Goal: Transaction & Acquisition: Purchase product/service

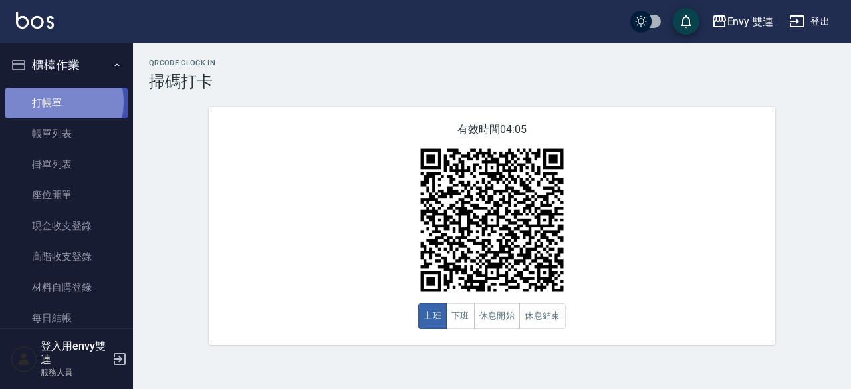
click at [47, 102] on link "打帳單" at bounding box center [66, 103] width 122 height 31
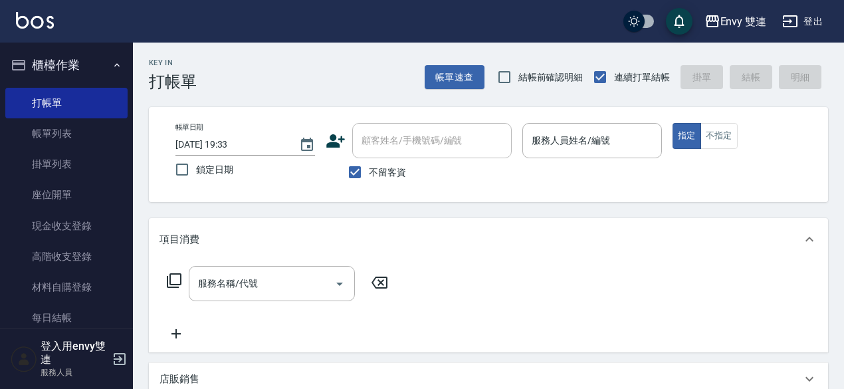
click at [372, 164] on label "不留客資" at bounding box center [373, 172] width 65 height 28
click at [369, 164] on input "不留客資" at bounding box center [355, 172] width 28 height 28
checkbox input "false"
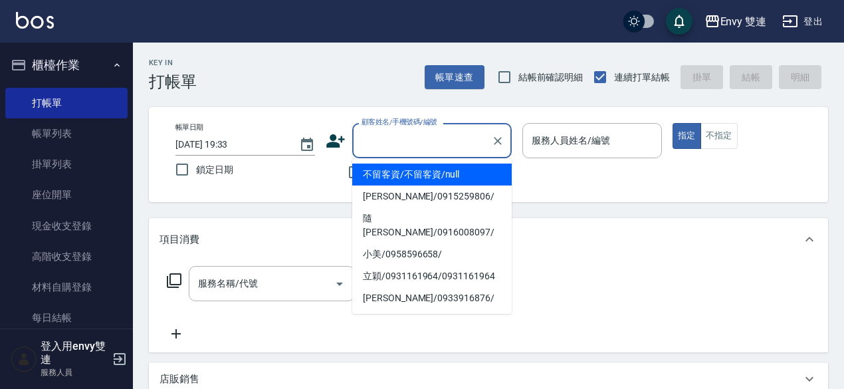
click at [398, 146] on input "顧客姓名/手機號碼/編號" at bounding box center [422, 140] width 128 height 23
type input "X"
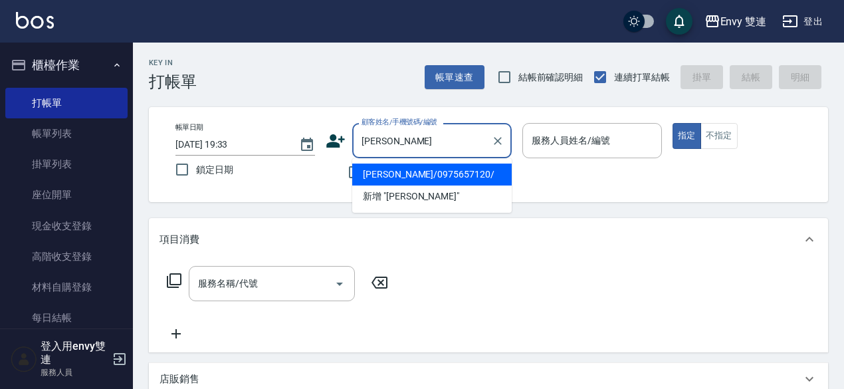
click at [390, 175] on li "[PERSON_NAME]/0975657120/" at bounding box center [432, 175] width 160 height 22
type input "[PERSON_NAME]/0975657120/"
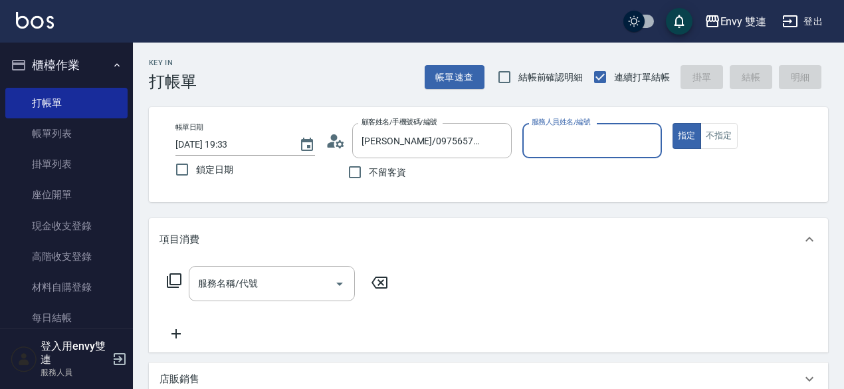
type input "Zoe-9"
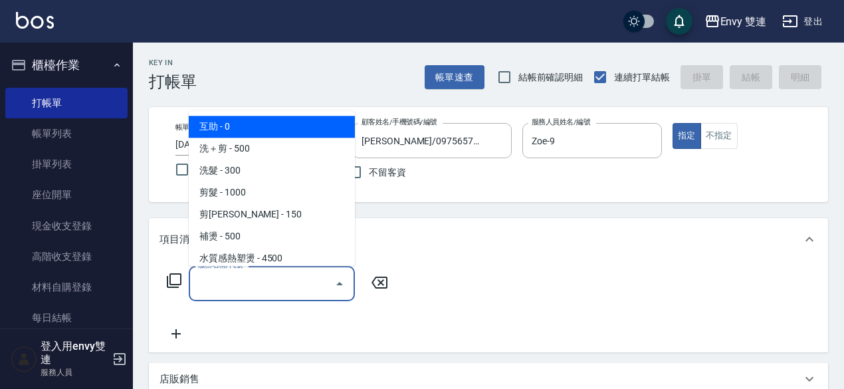
click at [267, 279] on input "服務名稱/代號" at bounding box center [262, 283] width 134 height 23
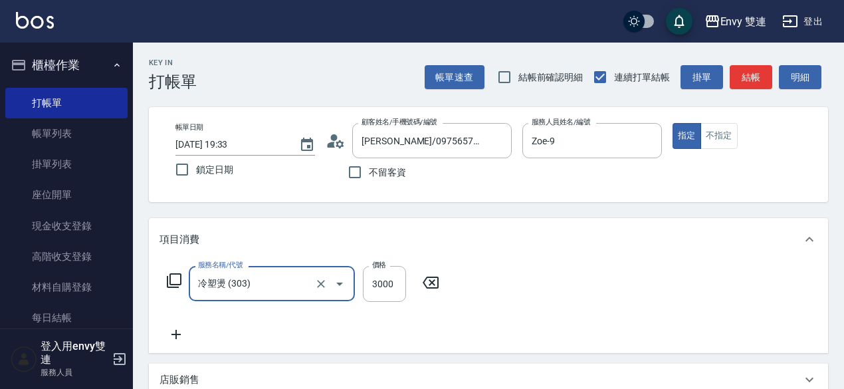
type input "冷塑燙 (303)"
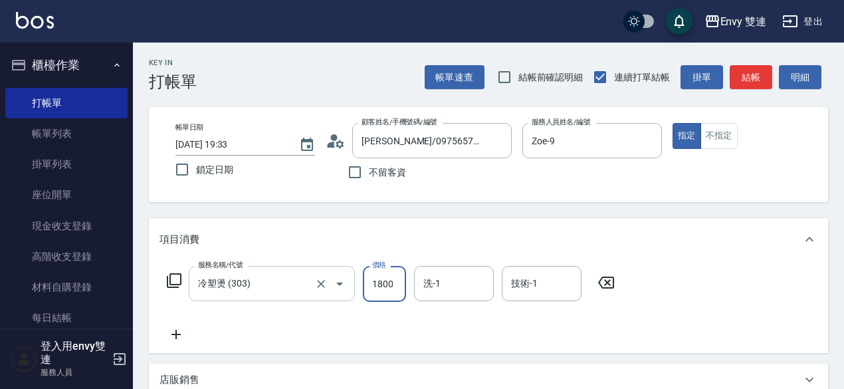
scroll to position [262, 0]
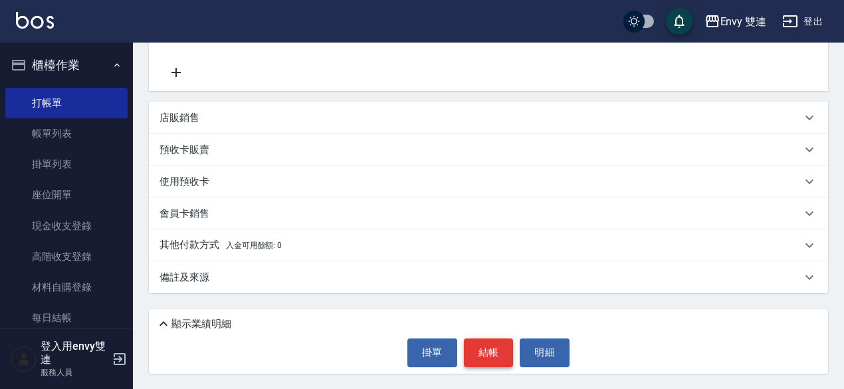
type input "1800"
click at [481, 353] on button "結帳" at bounding box center [489, 352] width 50 height 28
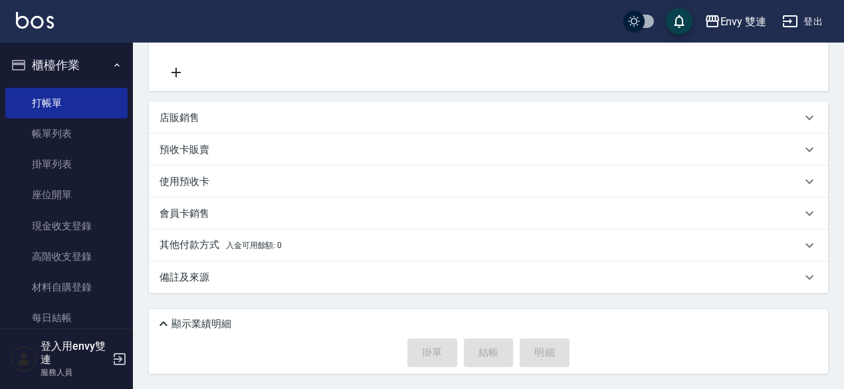
scroll to position [0, 0]
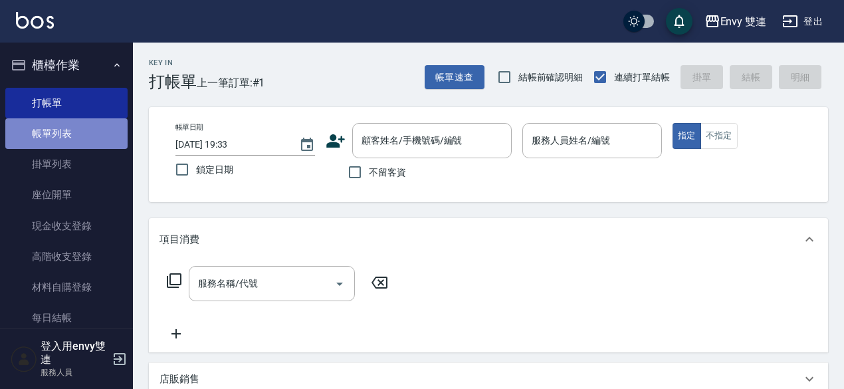
click at [74, 138] on link "帳單列表" at bounding box center [66, 133] width 122 height 31
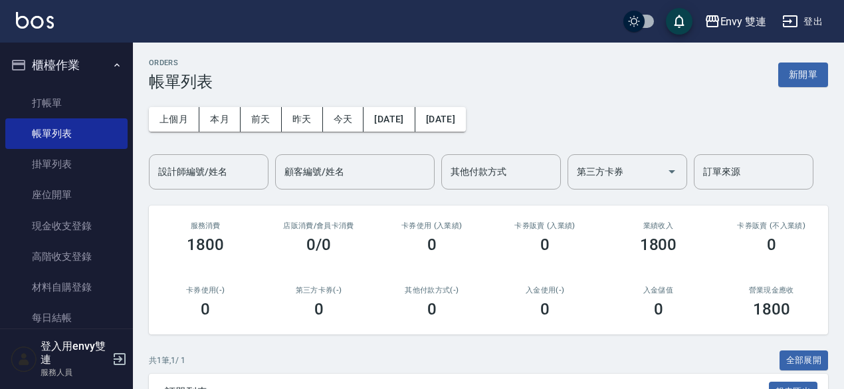
scroll to position [146, 0]
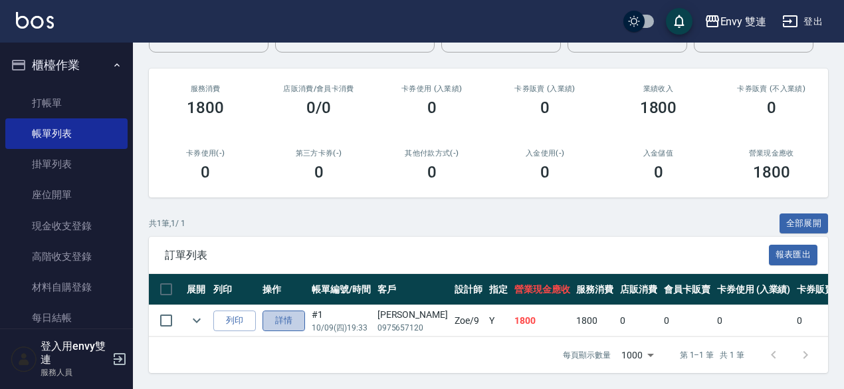
click at [277, 310] on link "詳情" at bounding box center [284, 320] width 43 height 21
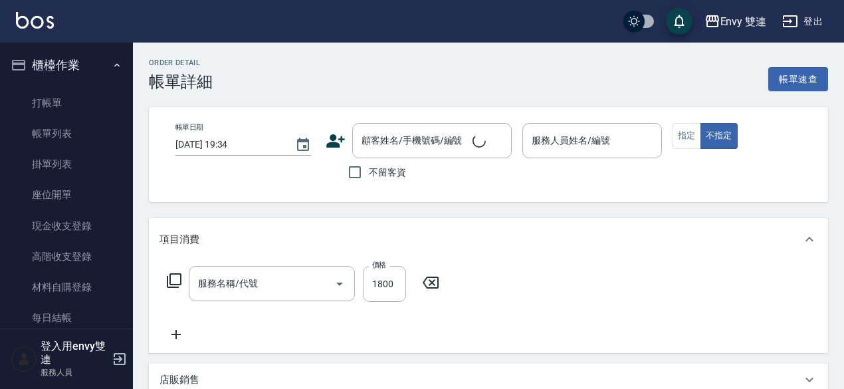
type input "[DATE] 19:33"
type input "Zoe-9"
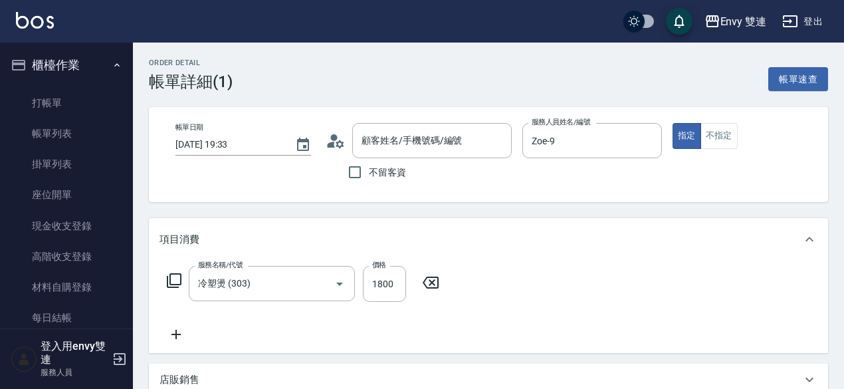
type input "冷塑燙 (303)"
type input "[PERSON_NAME]/0975657120/"
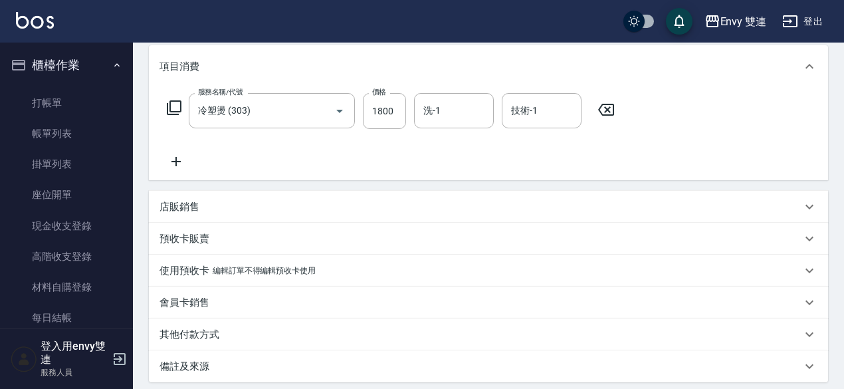
scroll to position [174, 0]
click at [202, 338] on p "其他付款方式" at bounding box center [190, 333] width 60 height 14
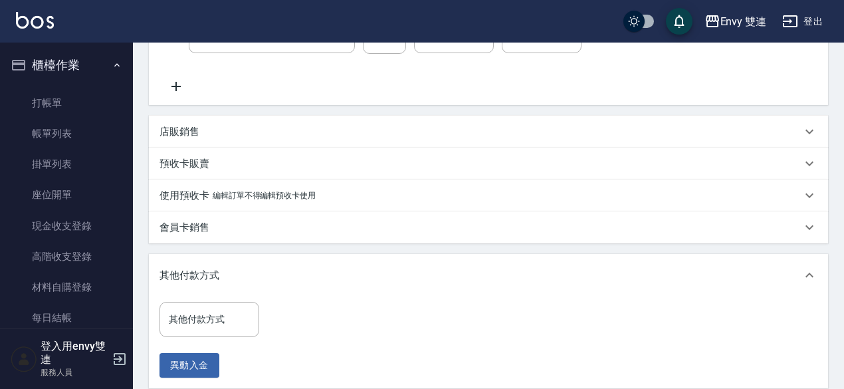
scroll to position [251, 0]
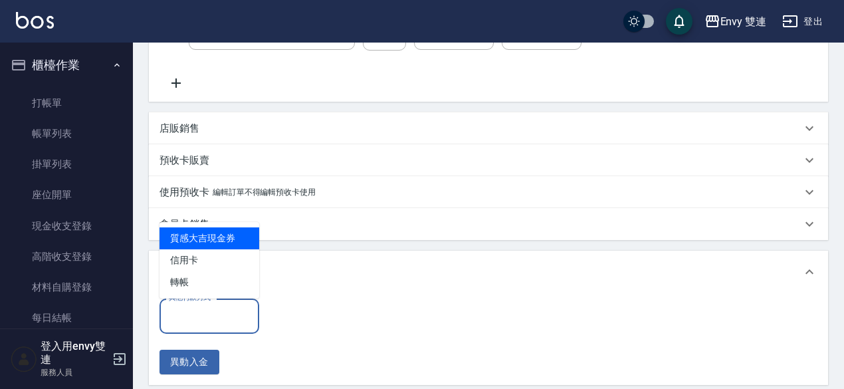
click at [193, 311] on input "其他付款方式" at bounding box center [210, 316] width 88 height 23
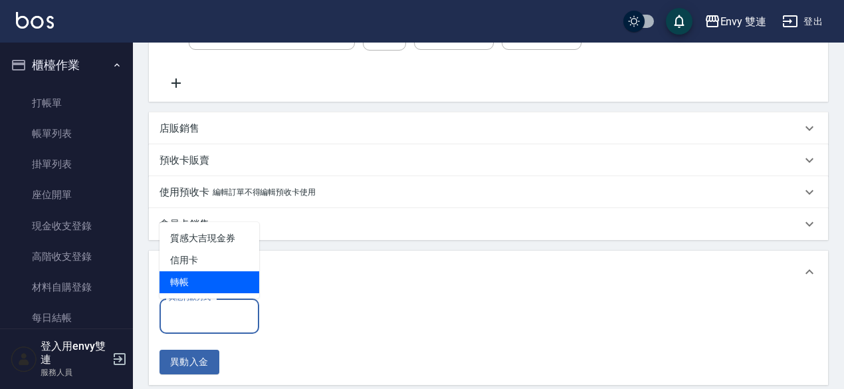
click at [187, 287] on span "轉帳" at bounding box center [210, 282] width 100 height 22
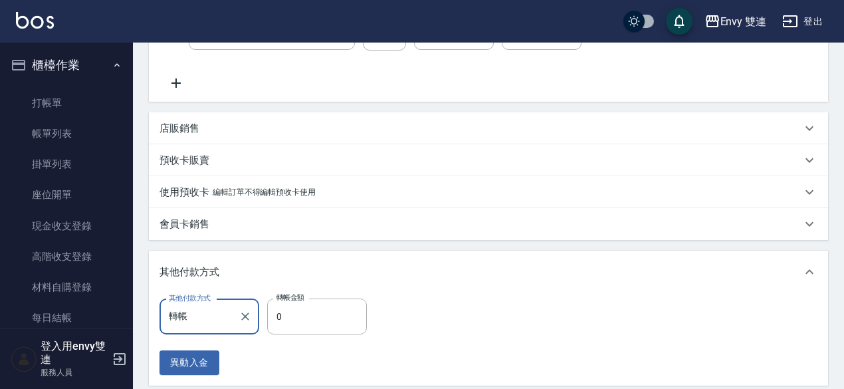
type input "轉帳"
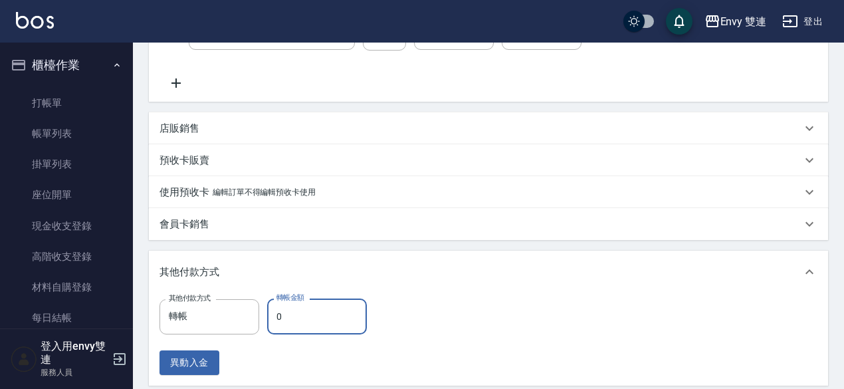
click at [303, 316] on input "0" at bounding box center [317, 317] width 100 height 36
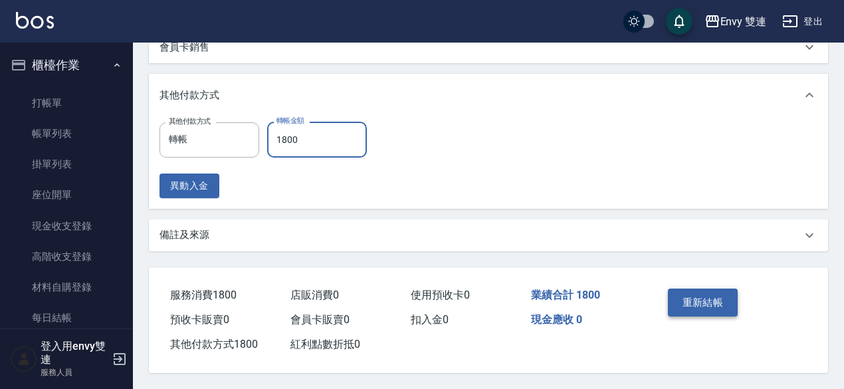
type input "1800"
click at [708, 293] on button "重新結帳" at bounding box center [703, 303] width 70 height 28
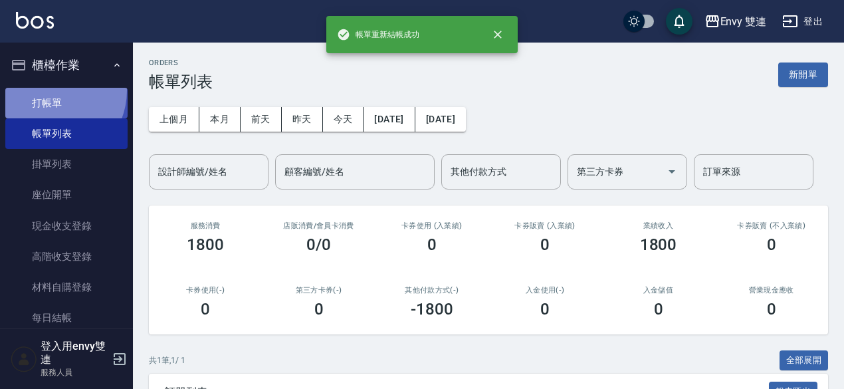
click at [48, 90] on link "打帳單" at bounding box center [66, 103] width 122 height 31
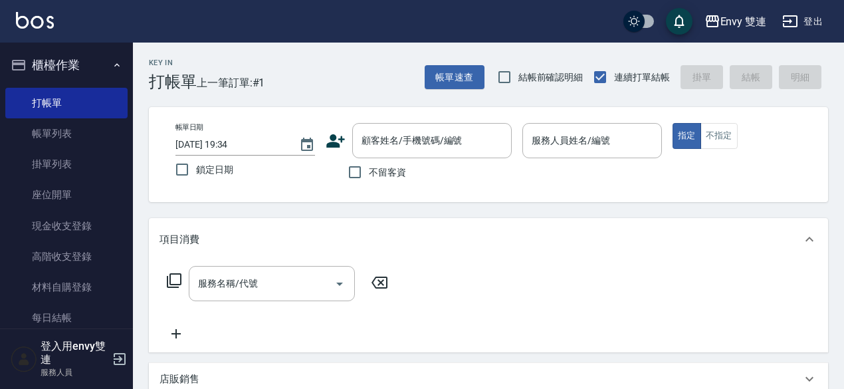
click at [375, 168] on span "不留客資" at bounding box center [387, 173] width 37 height 14
click at [369, 168] on input "不留客資" at bounding box center [355, 172] width 28 height 28
checkbox input "true"
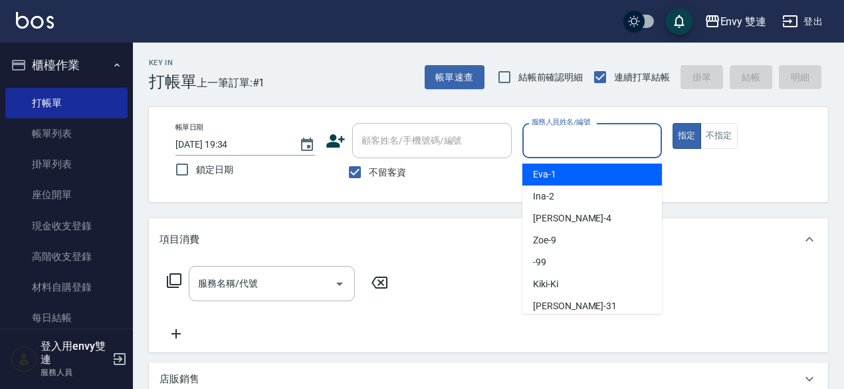
click at [569, 138] on input "服務人員姓名/編號" at bounding box center [593, 140] width 128 height 23
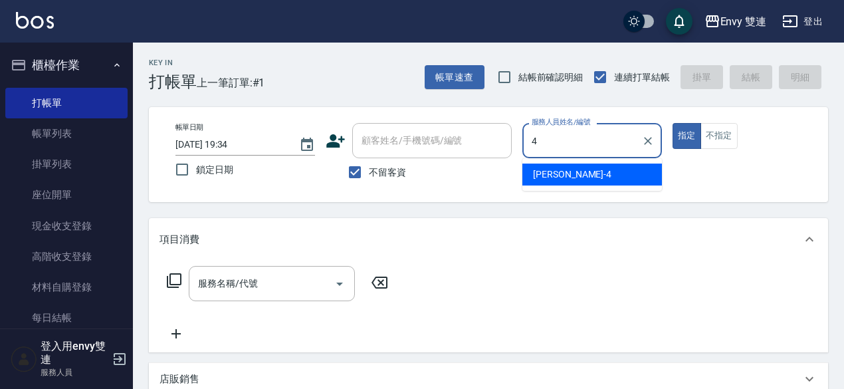
type input "[PERSON_NAME]-4"
type button "true"
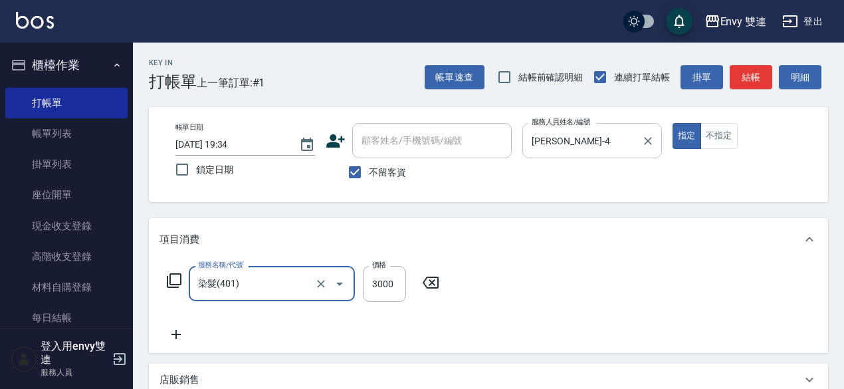
type input "染髮(401)"
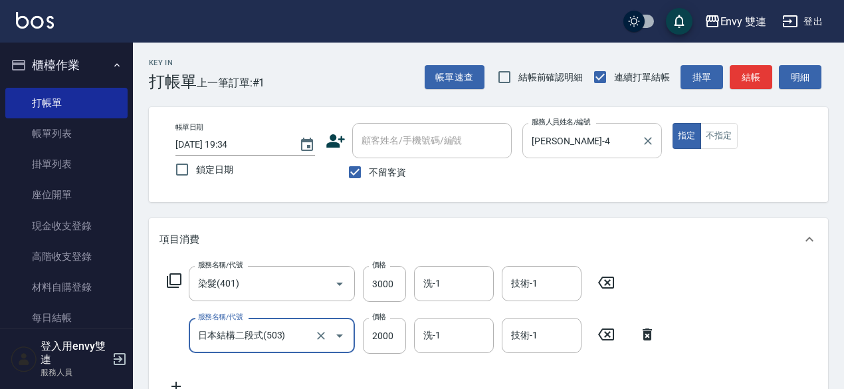
type input "日本結構二段式(503)"
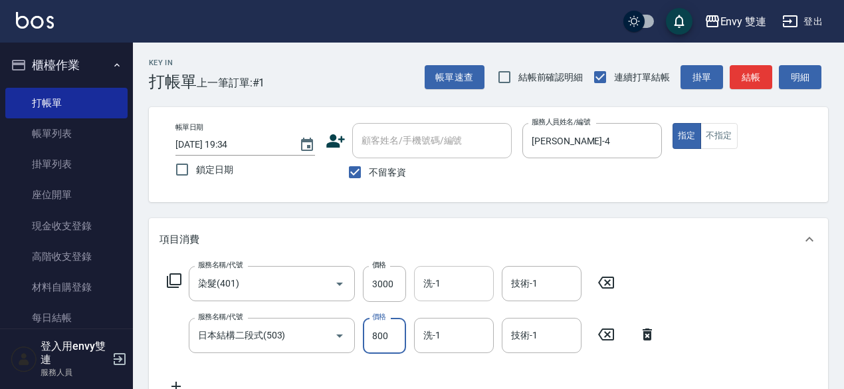
type input "800"
click at [426, 286] on input "洗-1" at bounding box center [454, 283] width 68 height 23
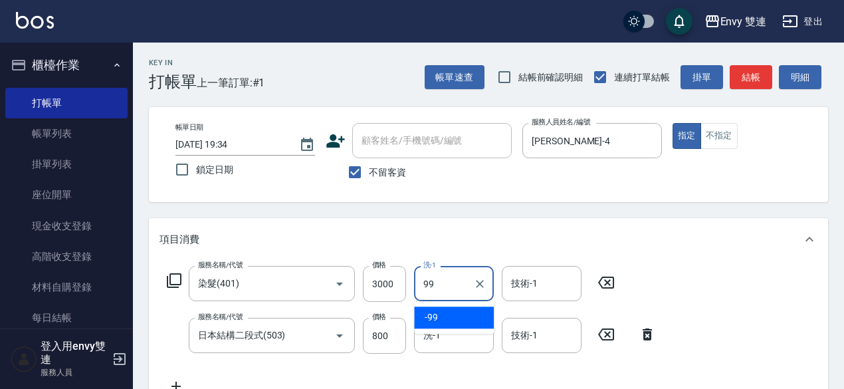
type input "-99"
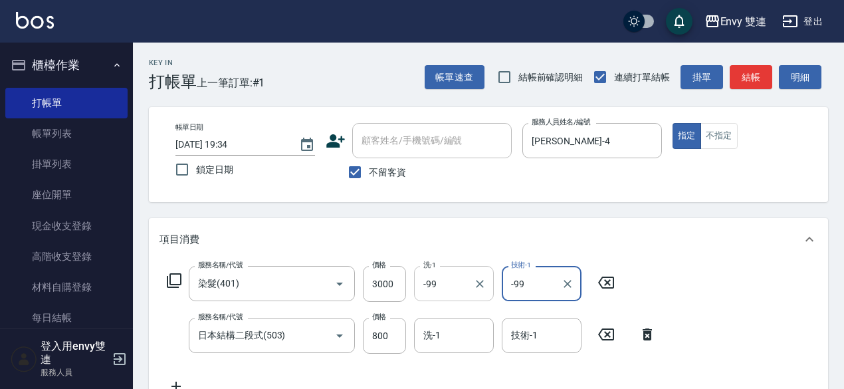
type input "-99"
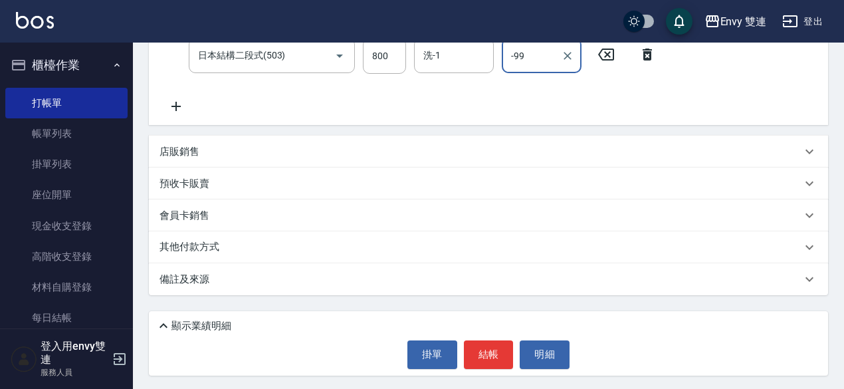
scroll to position [282, 0]
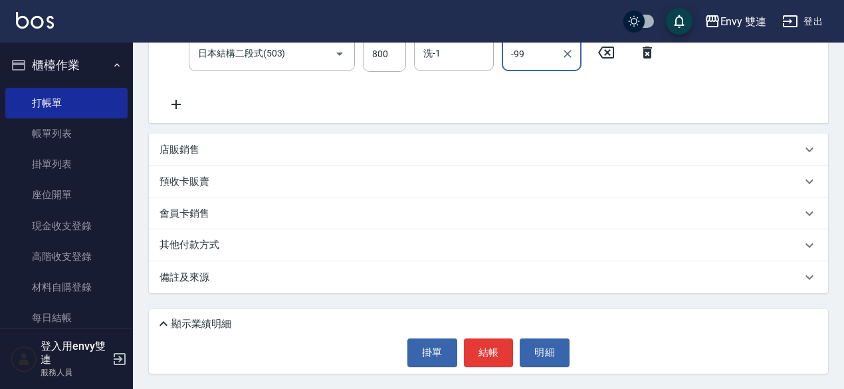
type input "-99"
click at [182, 321] on p "顯示業績明細" at bounding box center [202, 324] width 60 height 14
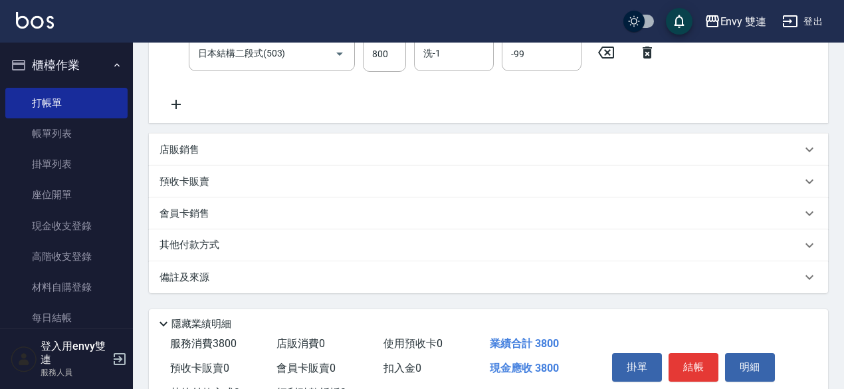
scroll to position [335, 0]
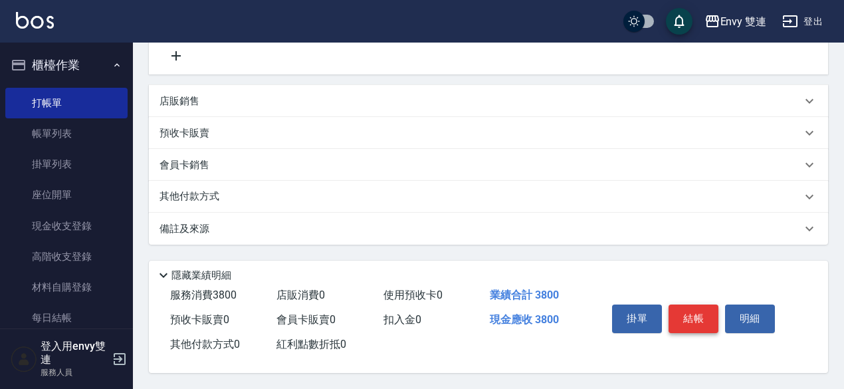
click at [702, 305] on button "結帳" at bounding box center [694, 319] width 50 height 28
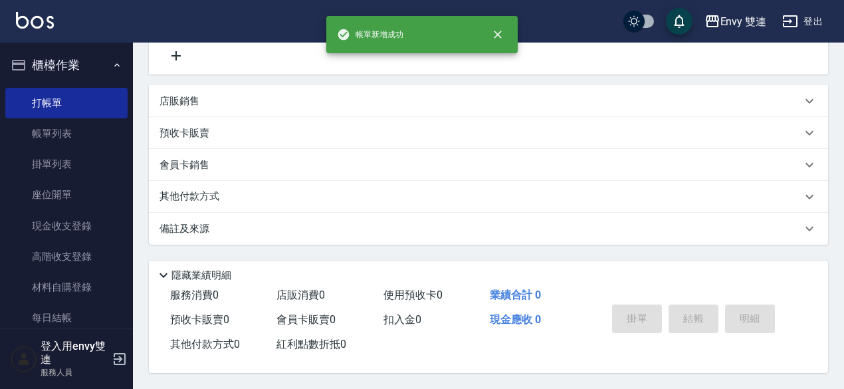
scroll to position [0, 0]
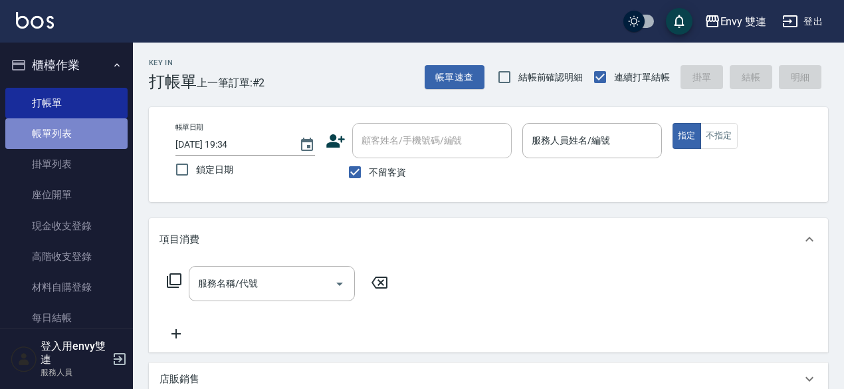
click at [81, 142] on link "帳單列表" at bounding box center [66, 133] width 122 height 31
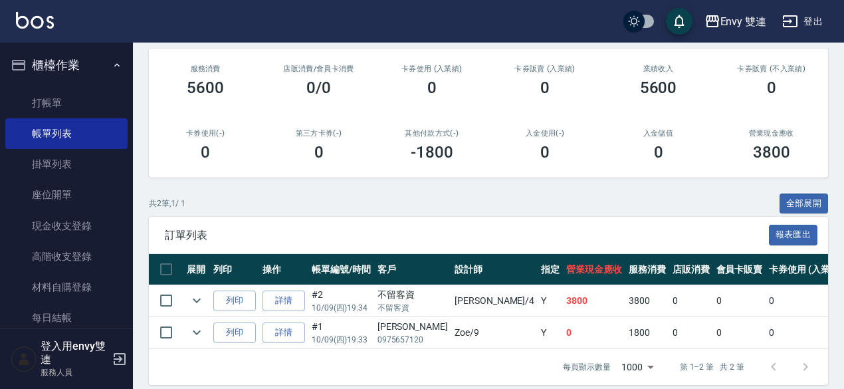
scroll to position [178, 0]
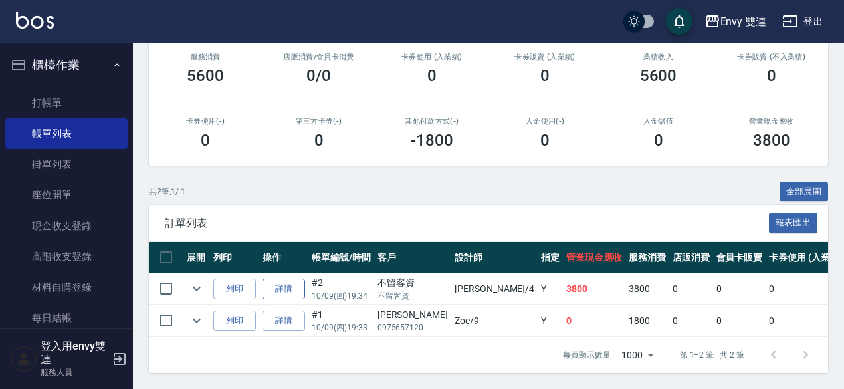
drag, startPoint x: 286, startPoint y: 268, endPoint x: 283, endPoint y: 277, distance: 9.7
click at [283, 277] on td "詳情" at bounding box center [283, 288] width 49 height 31
click at [283, 279] on link "詳情" at bounding box center [284, 289] width 43 height 21
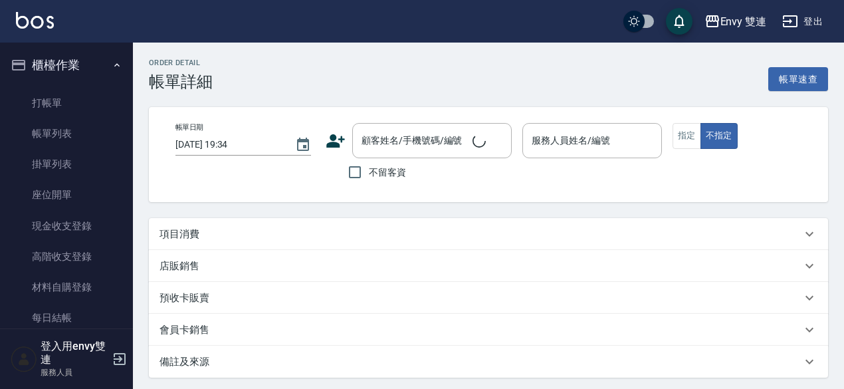
checkbox input "true"
type input "[PERSON_NAME]-4"
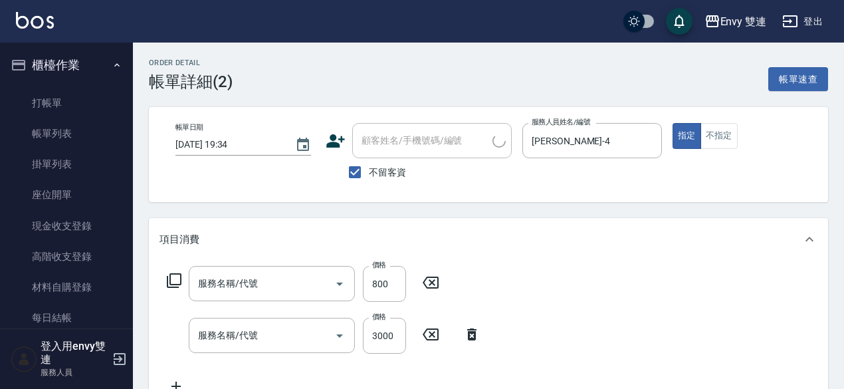
type input "日本結構二段式(503)"
type input "染髮(401)"
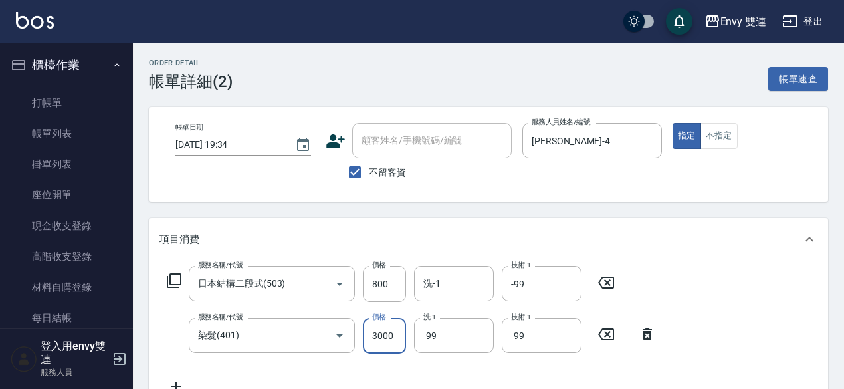
click at [376, 338] on input "3000" at bounding box center [384, 336] width 43 height 36
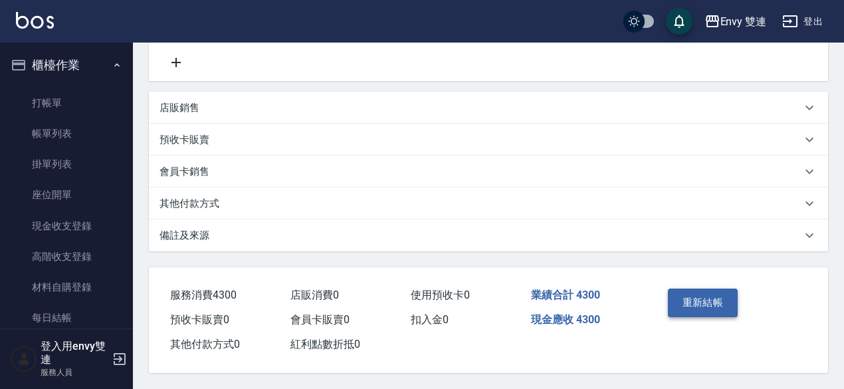
type input "3500"
click at [685, 295] on button "重新結帳" at bounding box center [703, 303] width 70 height 28
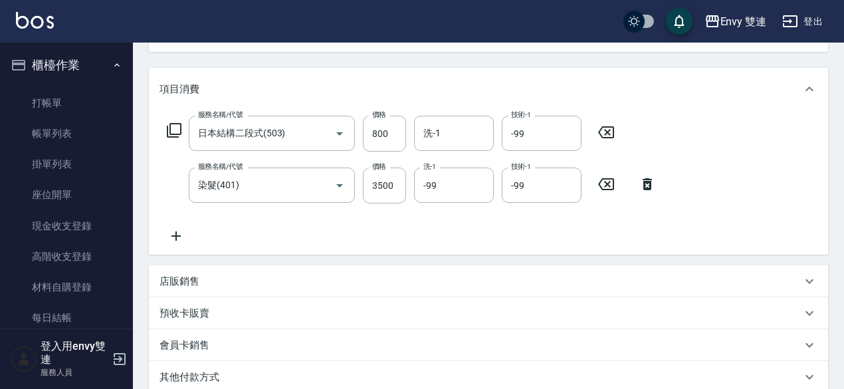
scroll to position [122, 0]
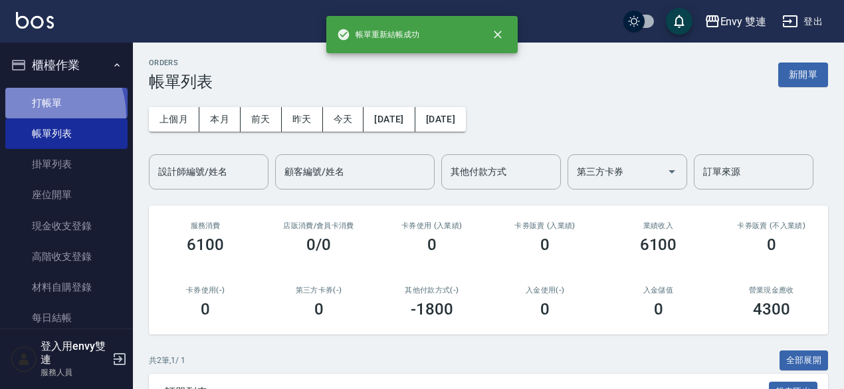
click at [31, 116] on link "打帳單" at bounding box center [66, 103] width 122 height 31
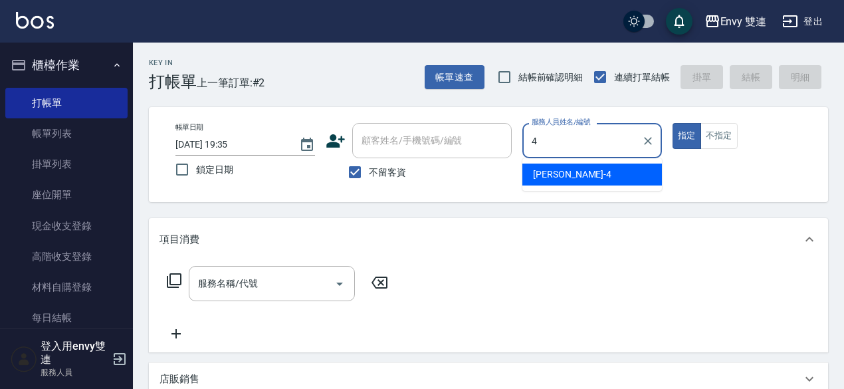
type input "[PERSON_NAME]-4"
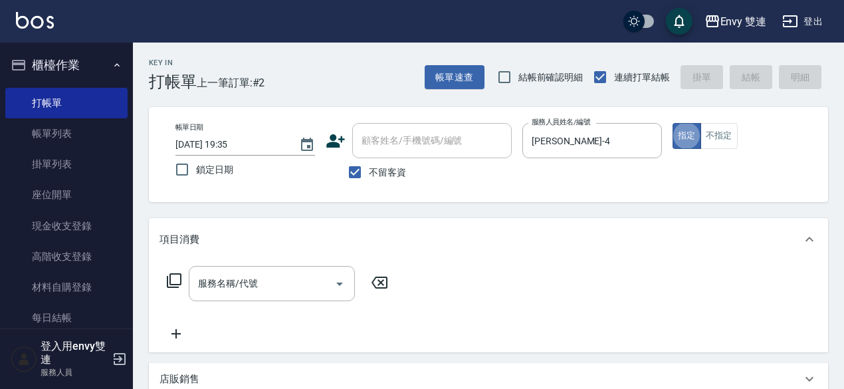
type button "true"
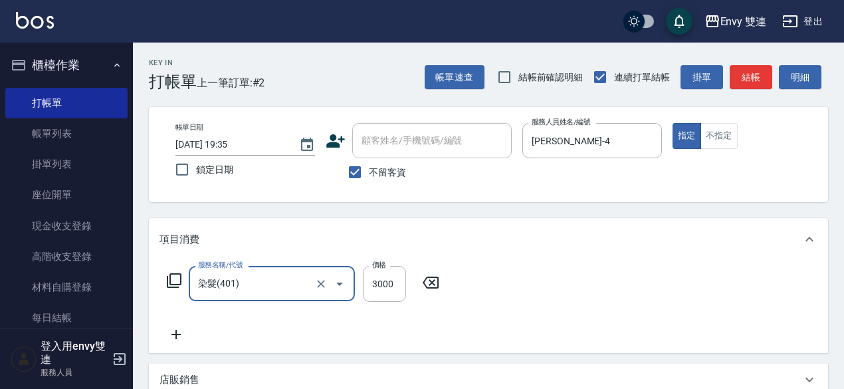
type input "染髮(401)"
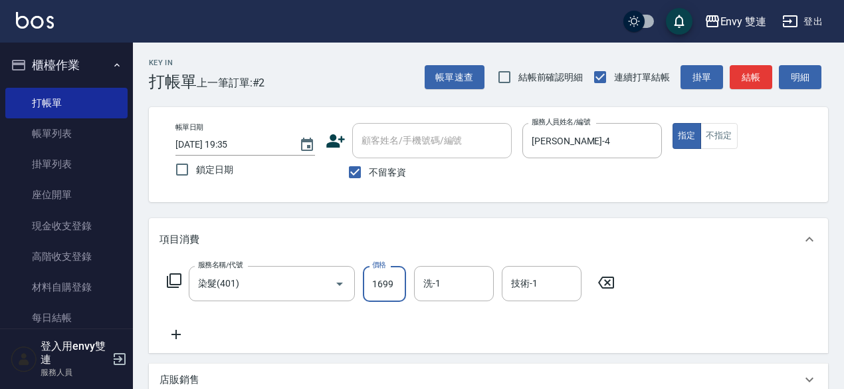
type input "1699"
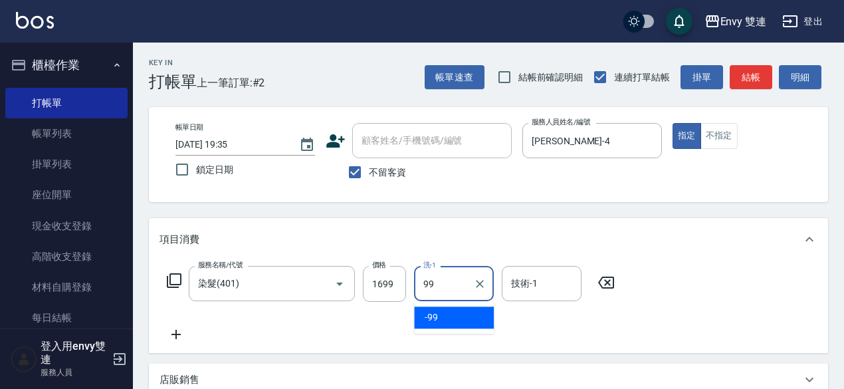
type input "-99"
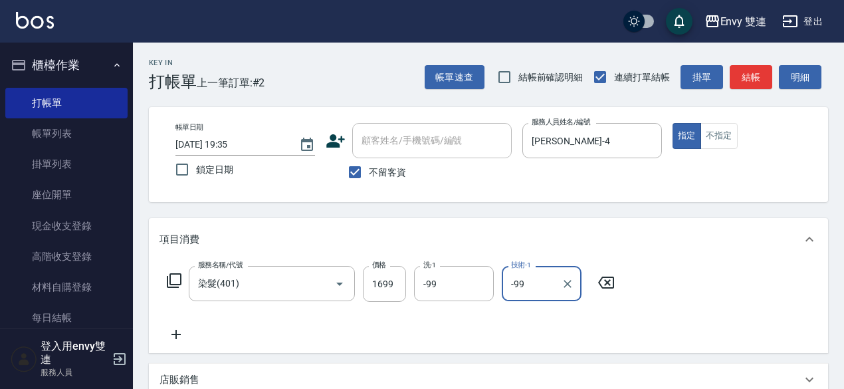
type input "-99"
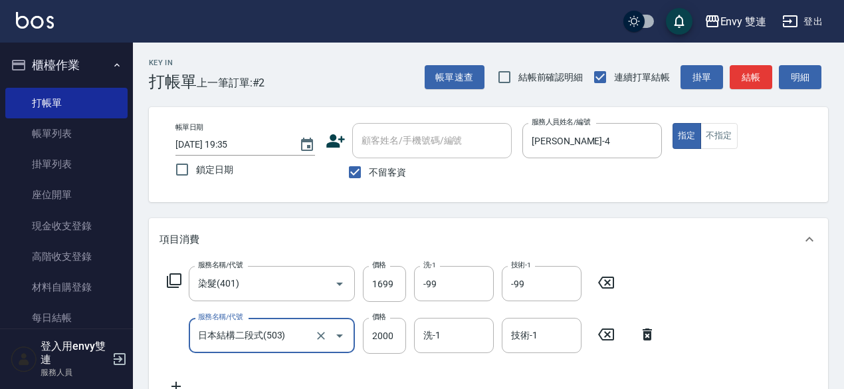
type input "日本結構二段式(503)"
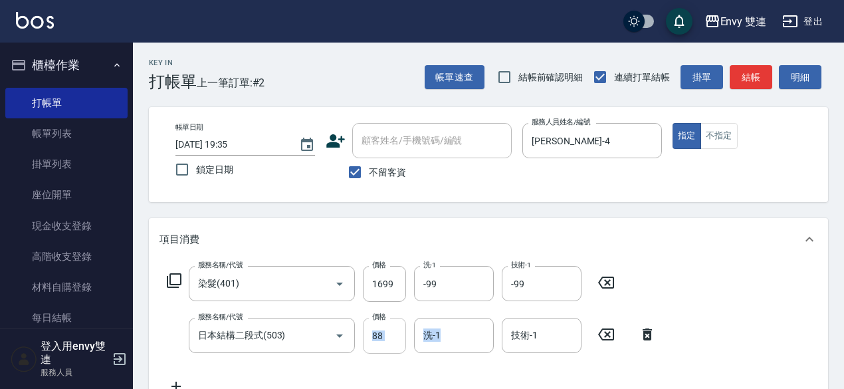
drag, startPoint x: 411, startPoint y: 336, endPoint x: 394, endPoint y: 340, distance: 17.6
click at [394, 340] on div "服務名稱/代號 日本結構二段式(503) 服務名稱/代號 價格 88 價格 洗-1 洗-1 技術-1 技術-1" at bounding box center [412, 336] width 505 height 36
click at [394, 340] on input "88" at bounding box center [384, 336] width 43 height 36
type input "800"
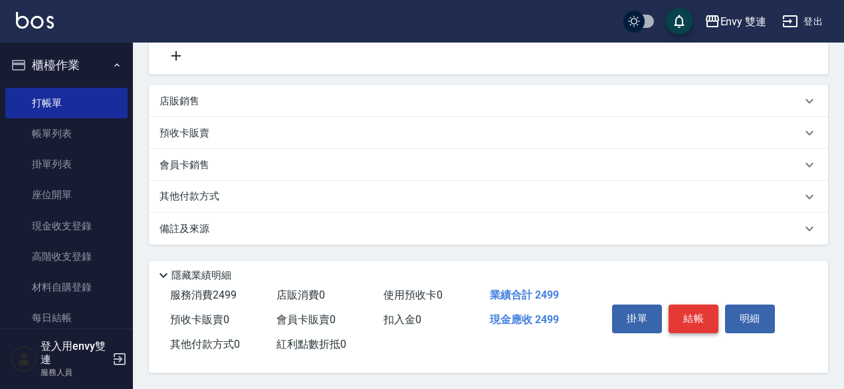
type input "-99"
click at [695, 312] on button "結帳" at bounding box center [694, 319] width 50 height 28
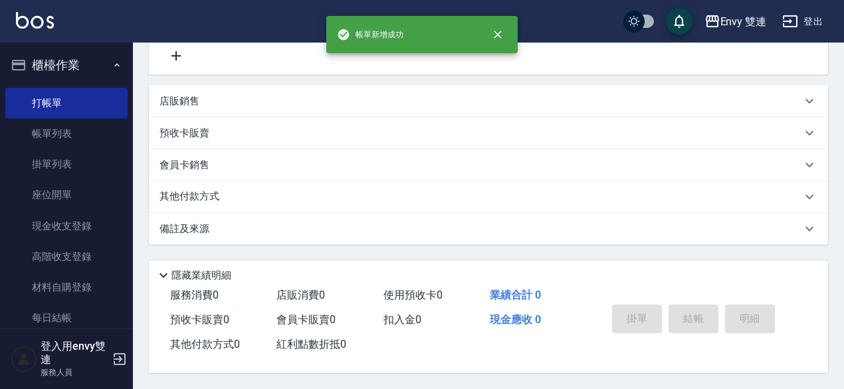
scroll to position [0, 0]
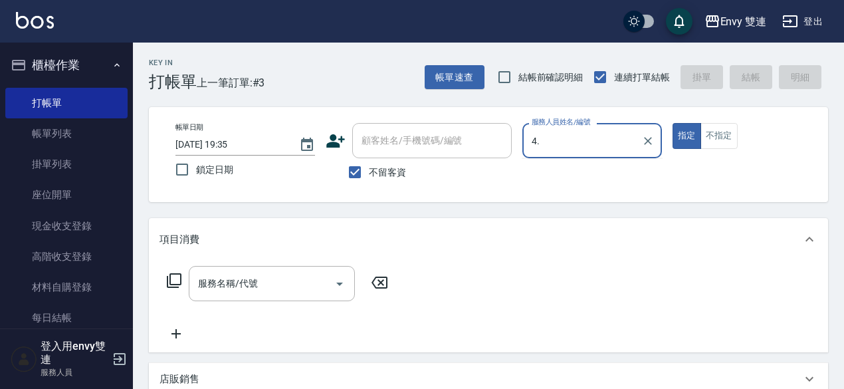
type input "4."
click at [673, 123] on button "指定" at bounding box center [687, 136] width 29 height 26
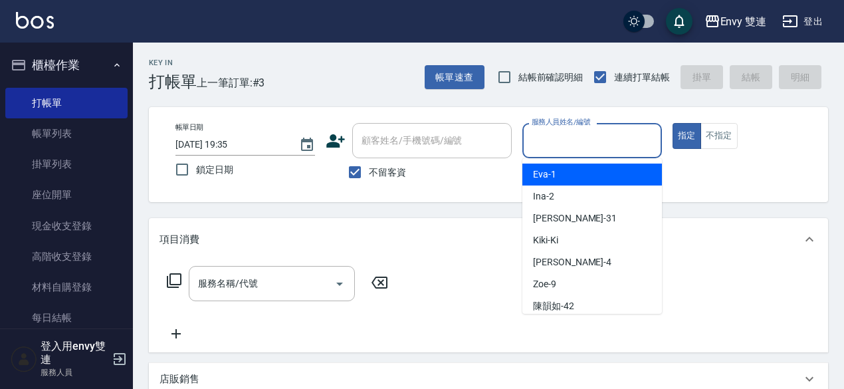
click at [655, 139] on input "服務人員姓名/編號" at bounding box center [593, 140] width 128 height 23
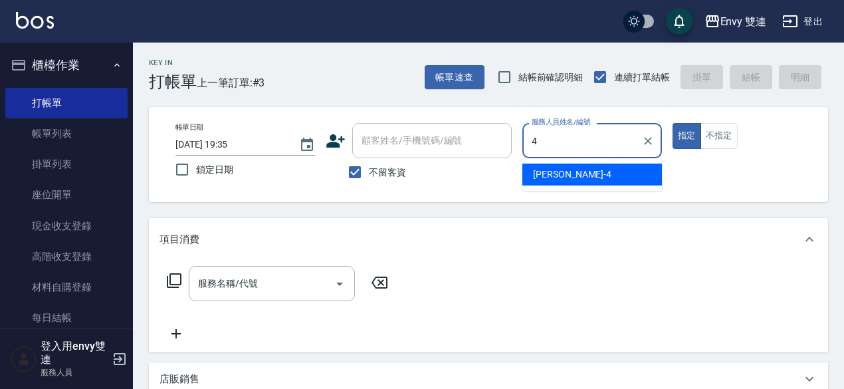
type input "[PERSON_NAME]-4"
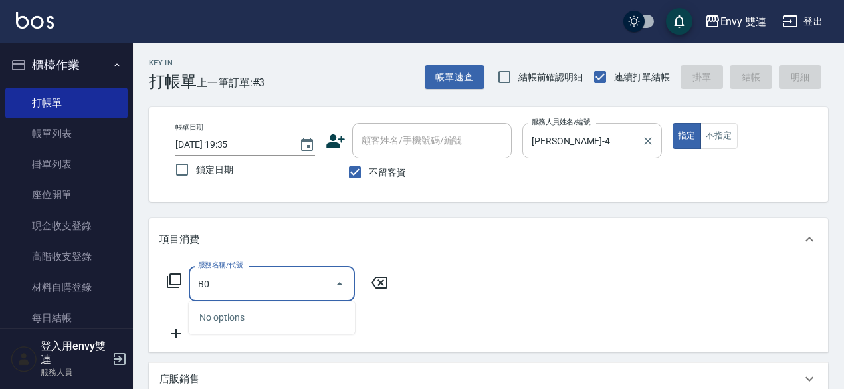
type input "B"
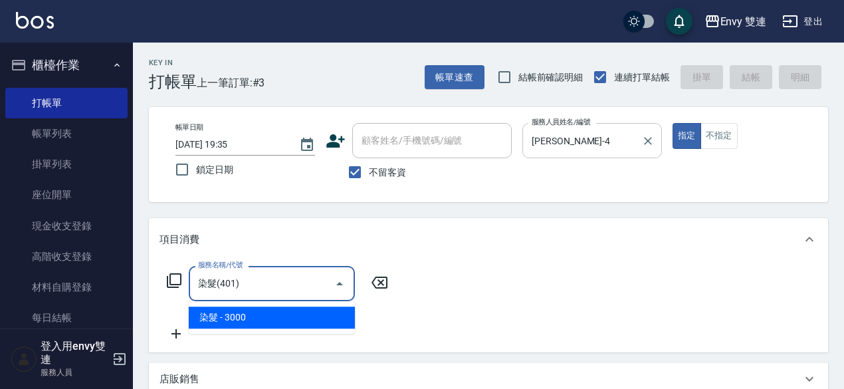
type input "染髮(401)"
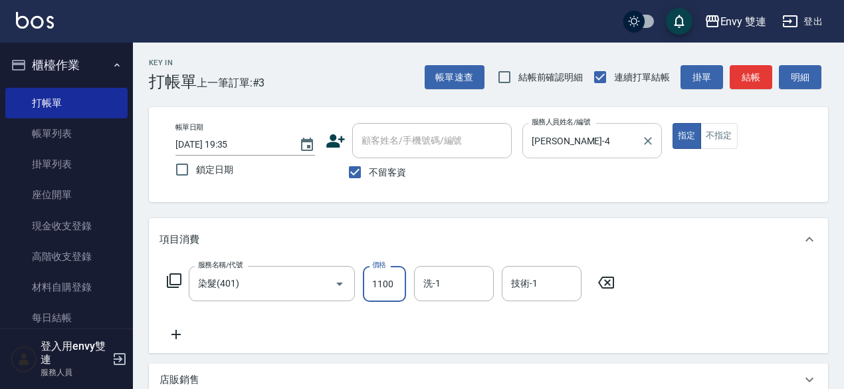
type input "1100"
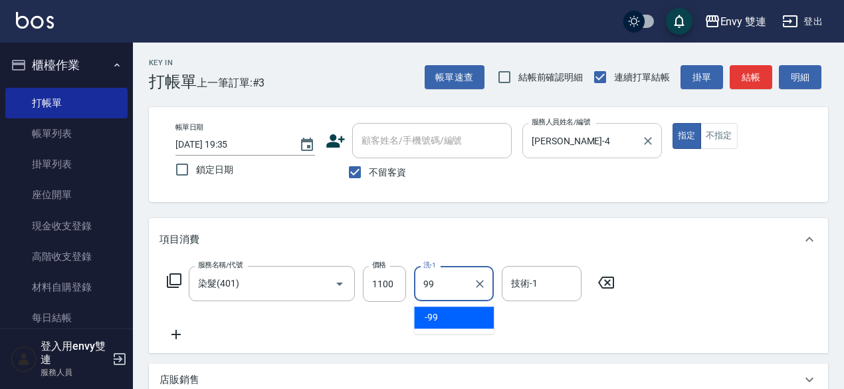
type input "-99"
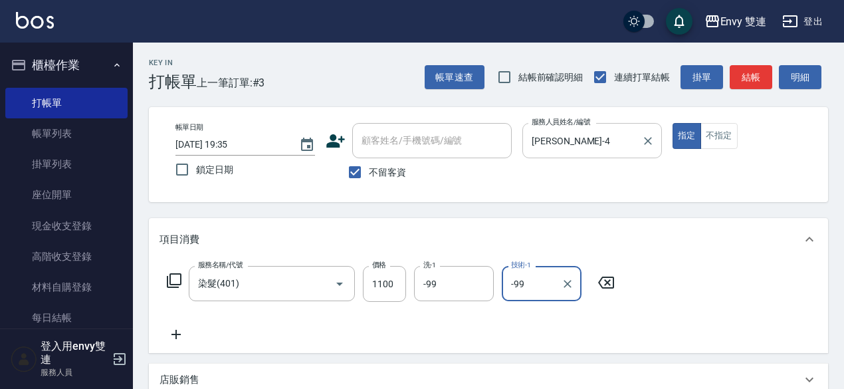
scroll to position [283, 0]
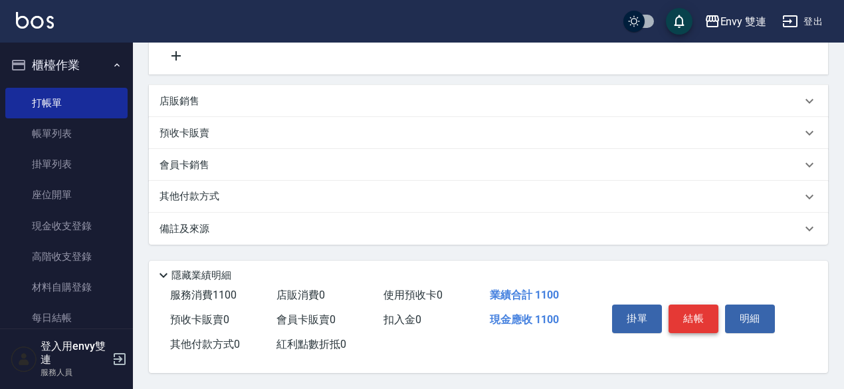
type input "-99"
click at [689, 316] on button "結帳" at bounding box center [694, 319] width 50 height 28
type input "[DATE] 19:36"
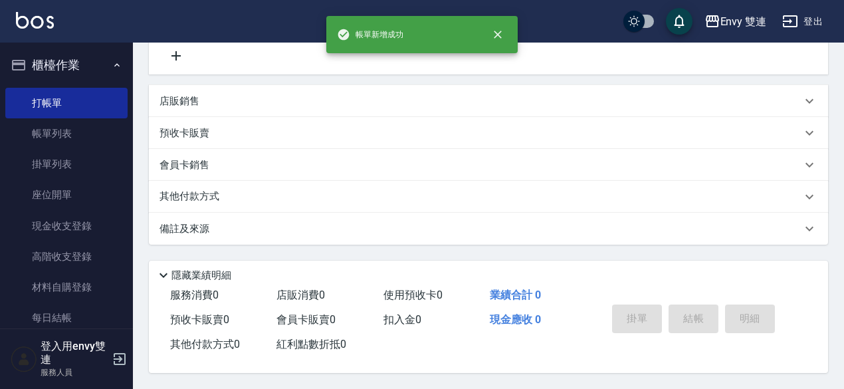
scroll to position [0, 0]
